Goal: Task Accomplishment & Management: Manage account settings

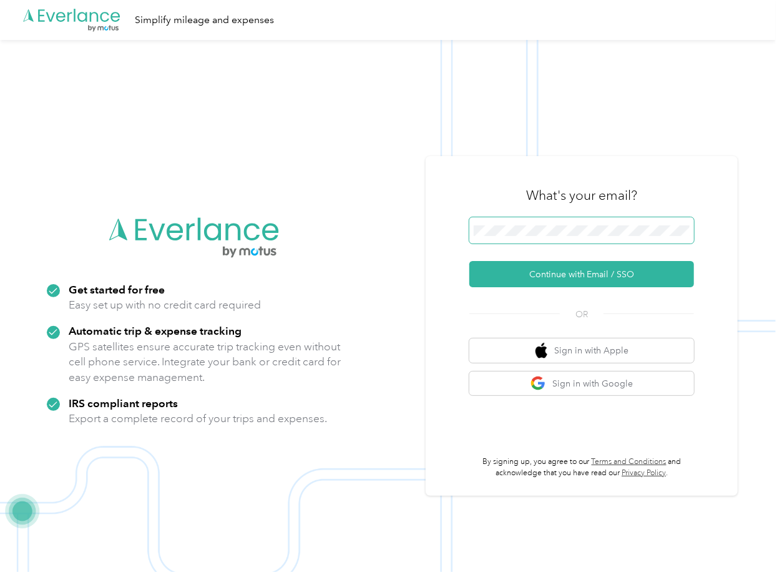
click at [525, 239] on span at bounding box center [581, 230] width 225 height 26
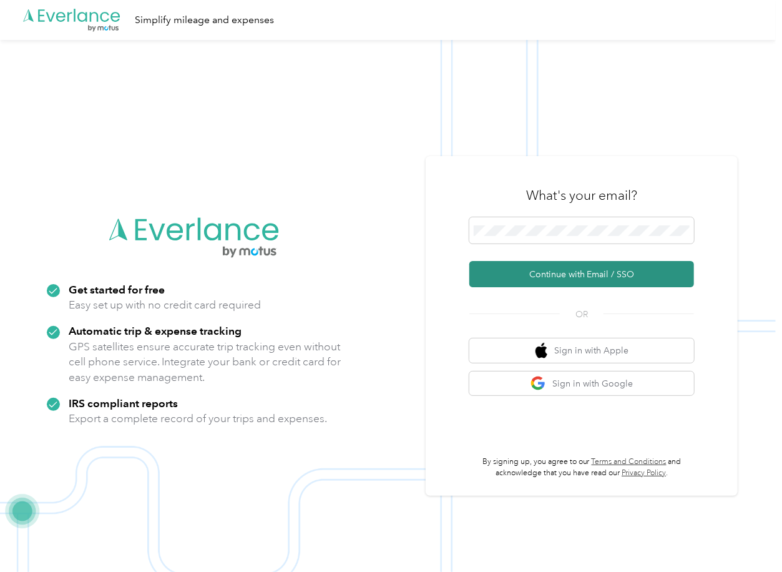
click at [505, 270] on button "Continue with Email / SSO" at bounding box center [581, 274] width 225 height 26
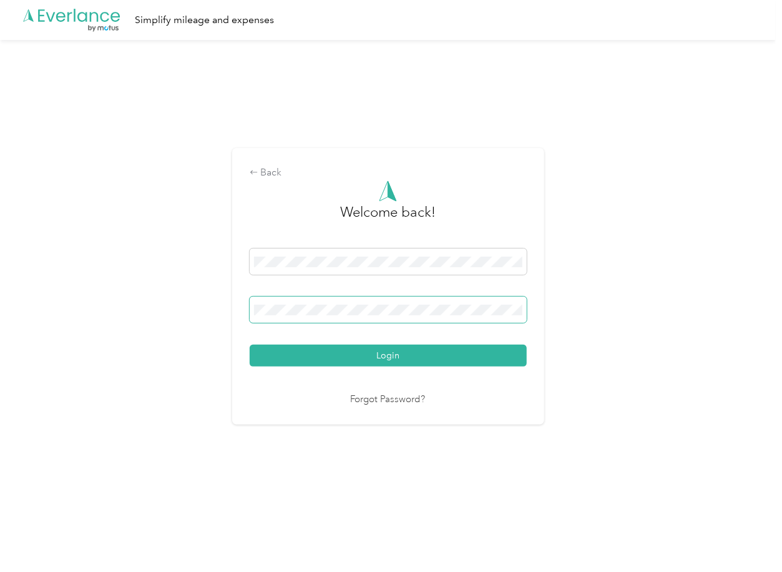
click at [296, 303] on span at bounding box center [388, 309] width 277 height 26
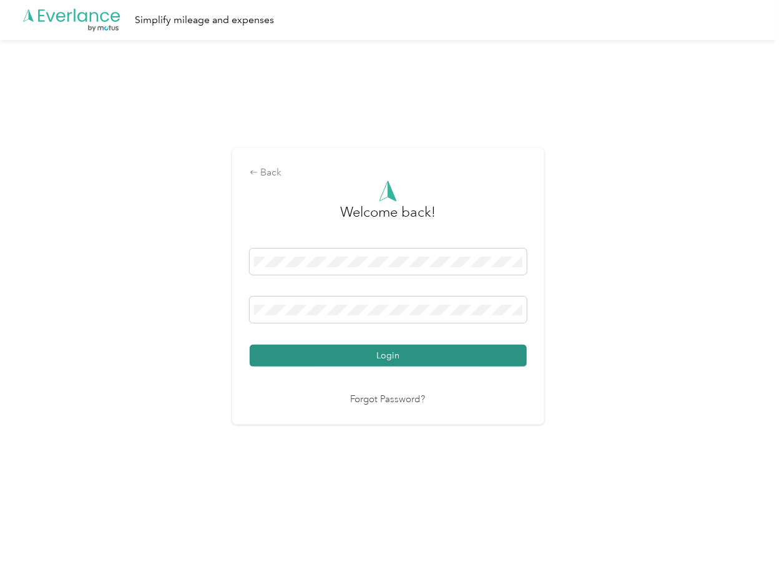
click at [306, 352] on button "Login" at bounding box center [388, 356] width 277 height 22
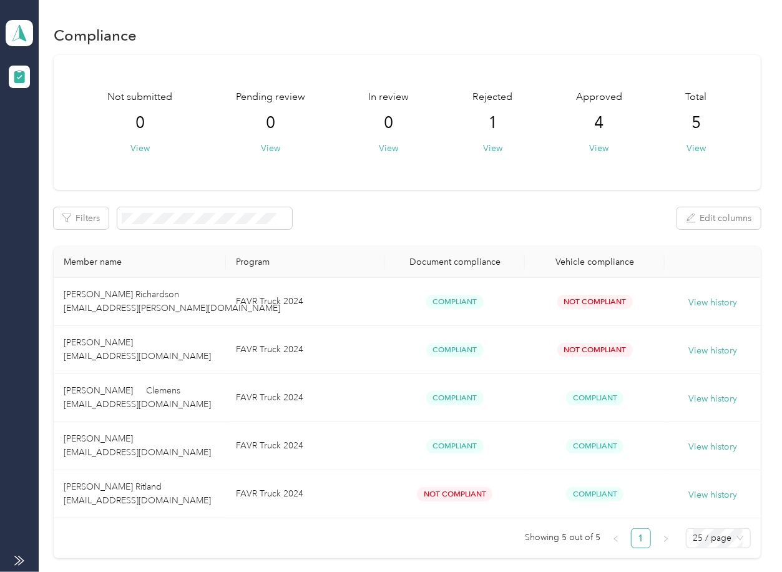
click at [307, 235] on div "Not submitted 0 View Pending review 0 View In review 0 View Rejected 1 View App…" at bounding box center [407, 307] width 707 height 504
click at [7, 27] on span at bounding box center [19, 33] width 27 height 26
click at [54, 134] on div "Log out" at bounding box center [40, 129] width 48 height 13
